Goal: Transaction & Acquisition: Purchase product/service

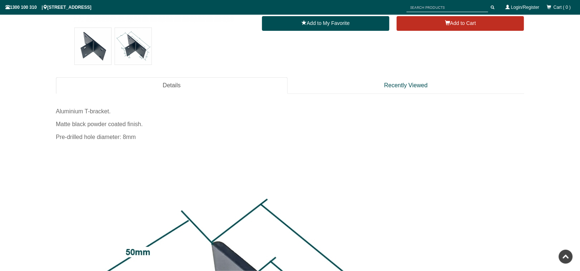
scroll to position [256, 0]
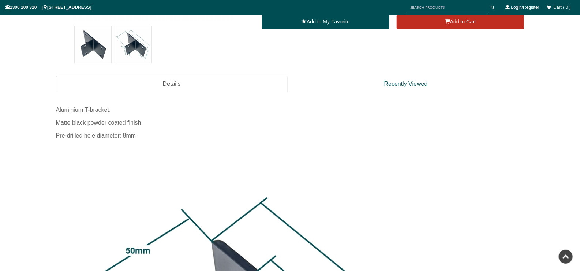
click at [129, 40] on img at bounding box center [133, 44] width 37 height 37
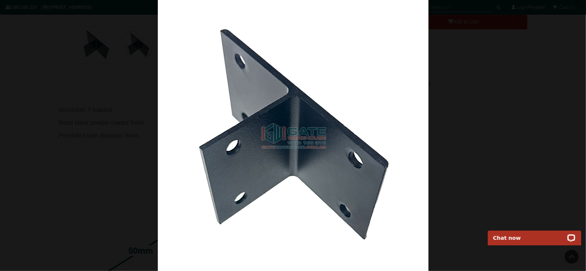
click at [320, 97] on img at bounding box center [293, 135] width 271 height 271
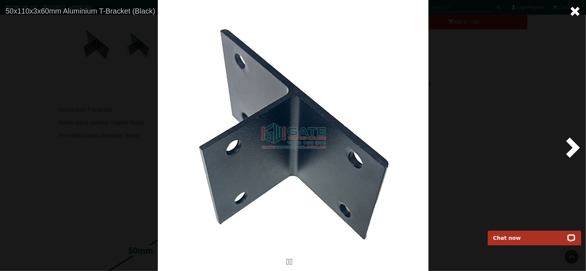
click at [571, 11] on span at bounding box center [574, 11] width 11 height 11
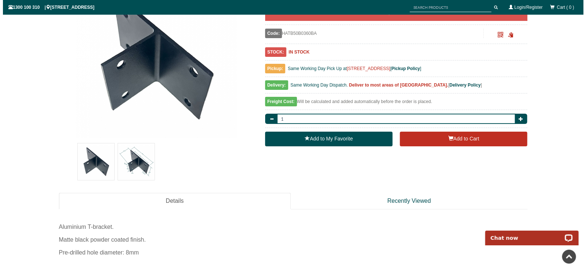
scroll to position [146, 0]
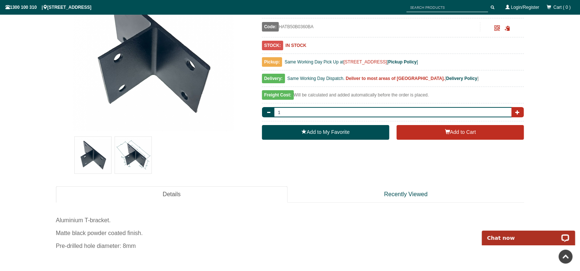
click at [522, 112] on button "button" at bounding box center [518, 112] width 12 height 10
type input "4"
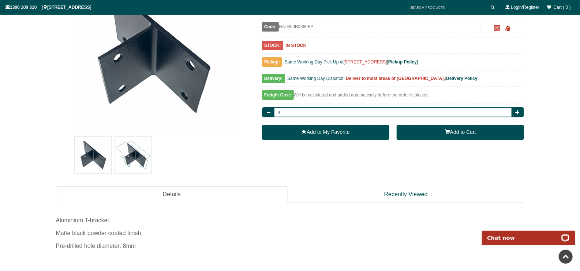
click at [449, 134] on span "button" at bounding box center [447, 131] width 5 height 5
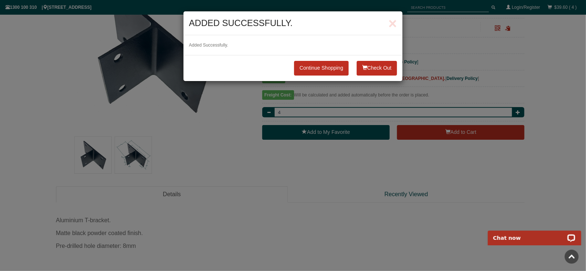
click at [365, 68] on span "button" at bounding box center [364, 67] width 5 height 5
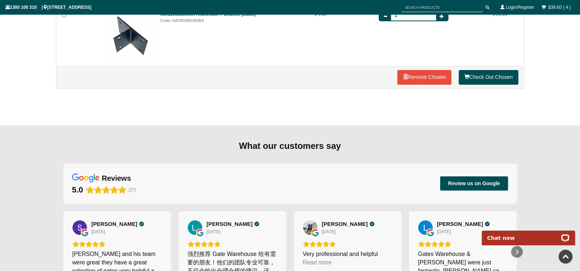
scroll to position [160, 0]
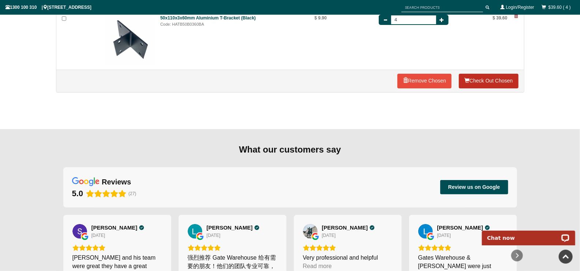
click at [497, 78] on link "Check Out Chosen" at bounding box center [488, 81] width 59 height 15
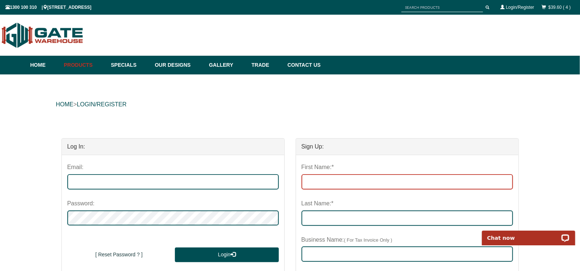
click at [346, 185] on input "First Name:*" at bounding box center [408, 181] width 212 height 15
type input "Luke"
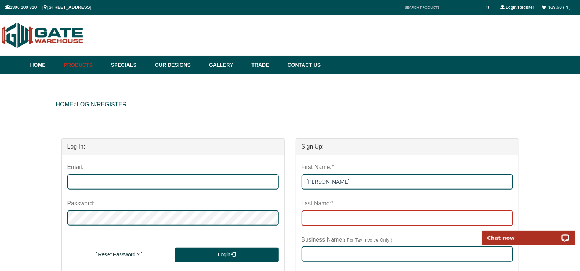
type input "McGrath"
type input "0404845469"
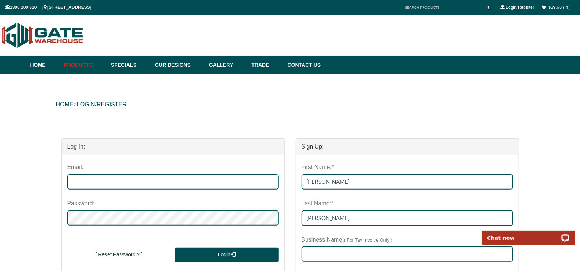
type input "luke.mcgrath@optusnet.com.au"
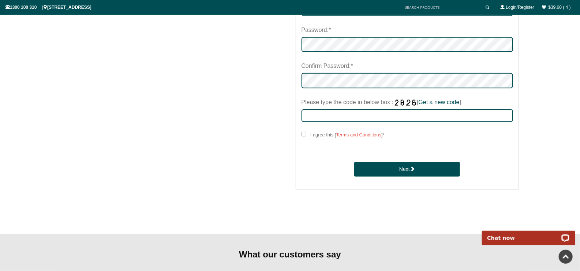
scroll to position [366, 0]
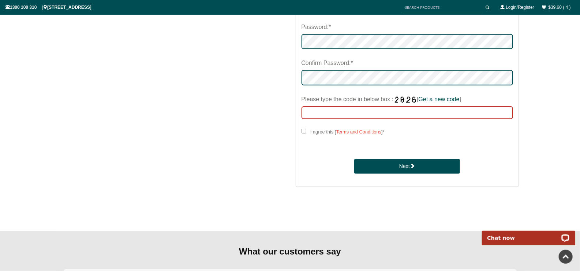
click at [339, 119] on input "Please type the code in below box : [ Get a new code ]" at bounding box center [408, 112] width 212 height 13
drag, startPoint x: 306, startPoint y: 150, endPoint x: 332, endPoint y: 146, distance: 25.9
click at [307, 119] on input "465" at bounding box center [408, 112] width 212 height 13
type input "9465"
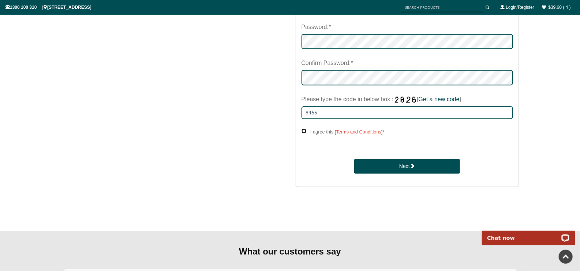
click at [302, 133] on input "I agree this [ Terms and Conditions ] *" at bounding box center [304, 131] width 5 height 5
checkbox input "****"
click at [409, 174] on button "Next" at bounding box center [407, 166] width 106 height 15
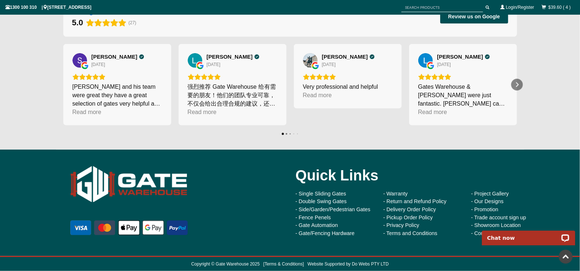
type input "luke.mcgrath@optusnet.com.au"
